Goal: Task Accomplishment & Management: Use online tool/utility

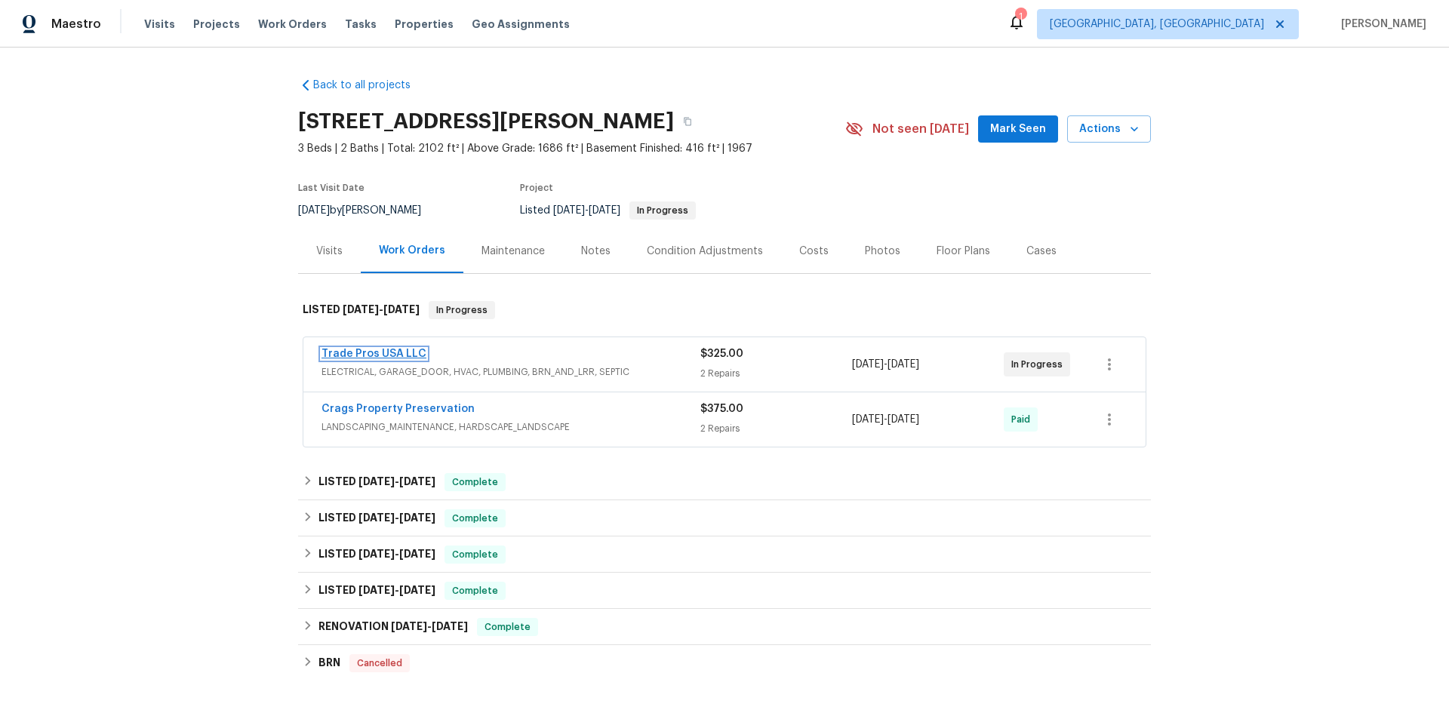
click at [347, 353] on link "Trade Pros USA LLC" at bounding box center [373, 354] width 105 height 11
click at [701, 119] on button "button" at bounding box center [687, 121] width 27 height 27
click at [844, 58] on div "Back to all projects 1409 Medina Ln, Birmingham, AL 35235 3 Beds | 2 Baths | To…" at bounding box center [724, 381] width 1449 height 666
